Goal: Use online tool/utility: Utilize a website feature to perform a specific function

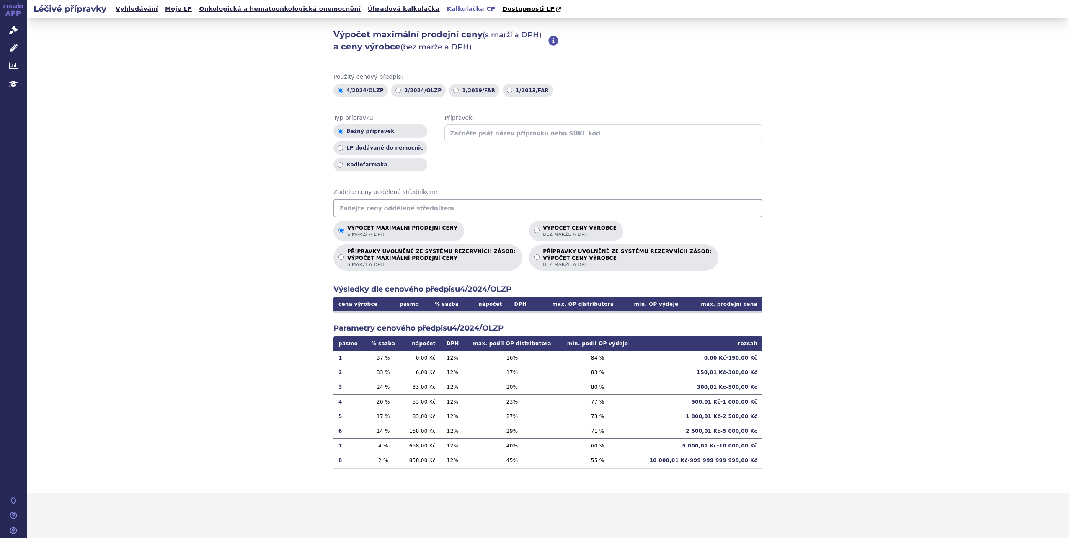
click at [351, 208] on input "text" at bounding box center [547, 208] width 429 height 18
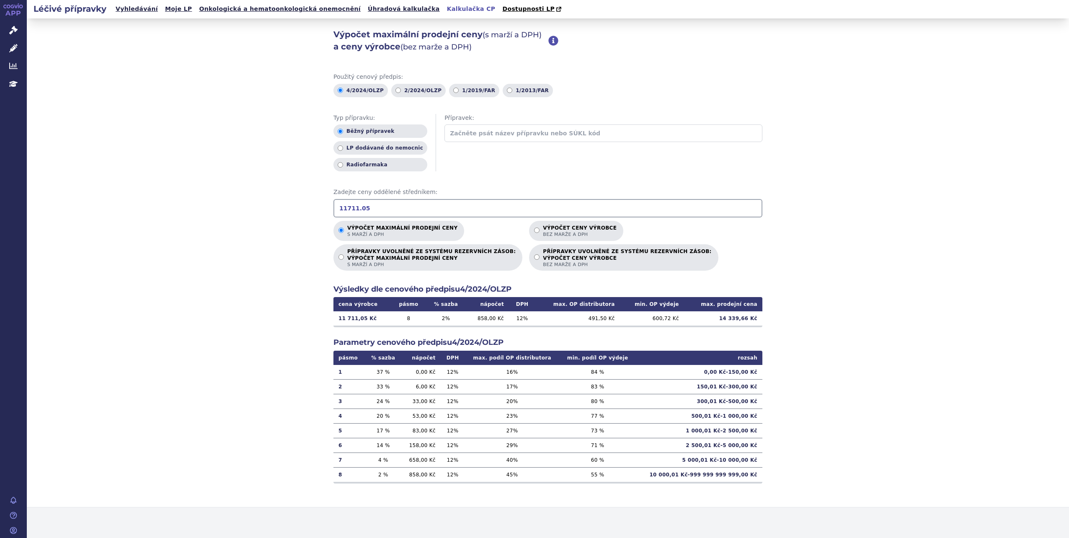
type input "11711.05"
click at [534, 231] on input "Výpočet ceny výrobce bez marže a DPH" at bounding box center [536, 229] width 5 height 5
radio input "true"
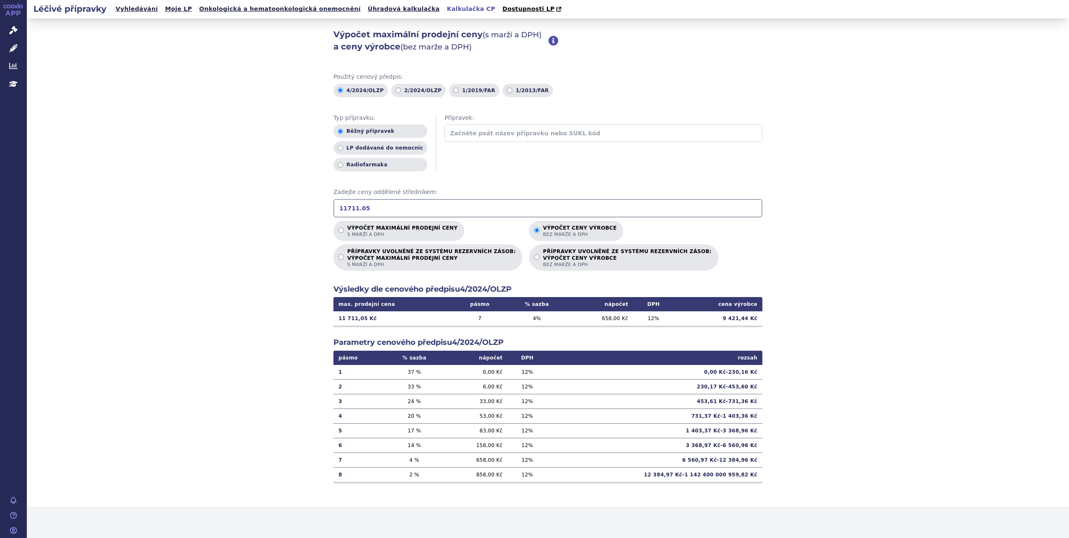
click at [364, 208] on input "11711.05" at bounding box center [547, 208] width 429 height 18
type input "1"
drag, startPoint x: 368, startPoint y: 204, endPoint x: 331, endPoint y: 203, distance: 36.9
click at [331, 203] on div "Výpočet maximální prodejní ceny (s marží a DPH) a ceny výrobce (bez marže a DPH…" at bounding box center [548, 262] width 1042 height 489
drag, startPoint x: 362, startPoint y: 209, endPoint x: 319, endPoint y: 214, distance: 43.8
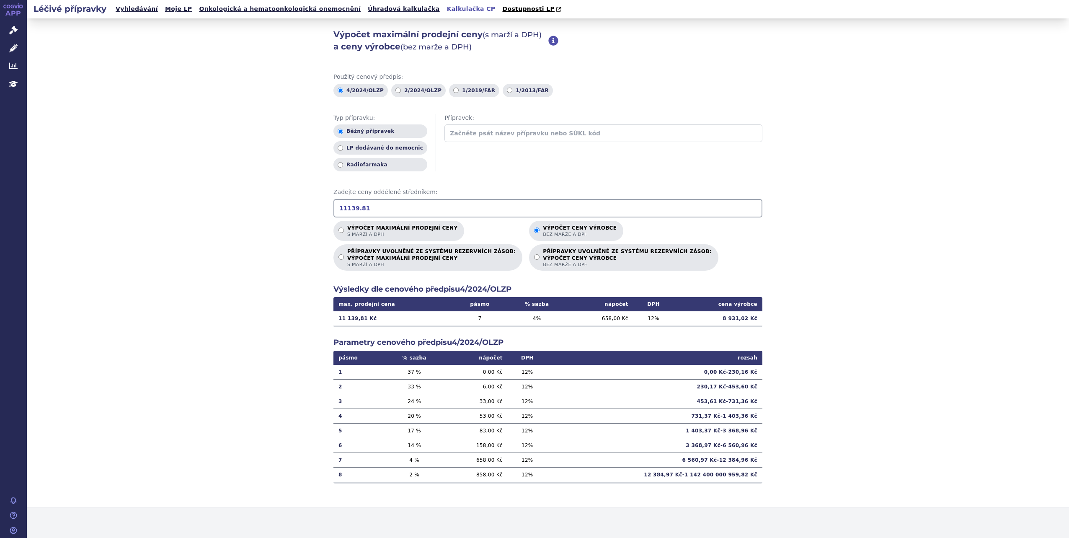
click at [319, 214] on div "Výpočet maximální prodejní ceny (s marží a DPH) a ceny výrobce (bez marže a DPH…" at bounding box center [548, 262] width 1042 height 489
type input "12376.32"
